Goal: Find specific page/section

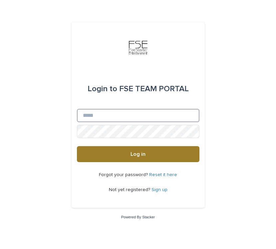
type input "**********"
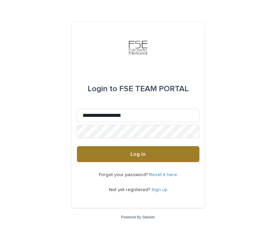
click at [92, 155] on button "Log in" at bounding box center [138, 154] width 122 height 16
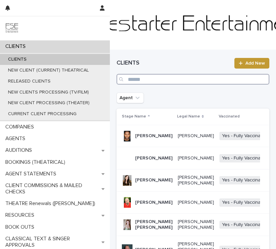
click at [141, 80] on input "Search" at bounding box center [192, 79] width 153 height 11
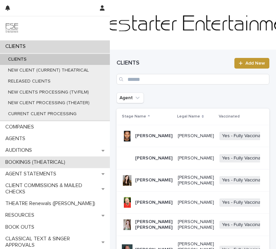
click at [36, 164] on p "BOOKINGS (THEATRICAL)" at bounding box center [37, 162] width 68 height 6
